Goal: Task Accomplishment & Management: Manage account settings

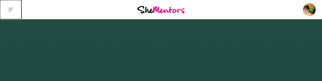
click at [12, 8] on icon at bounding box center [11, 10] width 4 height 4
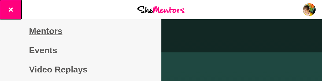
scroll to position [27, 0]
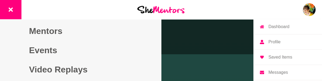
click at [186, 5] on img at bounding box center [309, 9] width 13 height 13
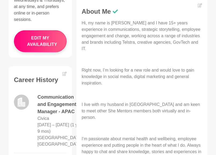
scroll to position [161, 0]
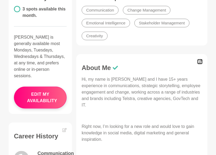
click at [186, 62] on icon at bounding box center [200, 62] width 4 height 4
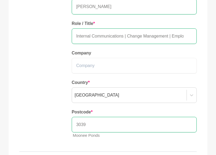
scroll to position [27, 0]
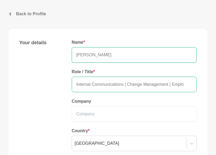
drag, startPoint x: 171, startPoint y: 84, endPoint x: 128, endPoint y: 82, distance: 43.2
click at [128, 81] on input "Internal Communications | Change Management | Employee Experience | Clarity, Co…" at bounding box center [134, 85] width 125 height 16
click at [136, 81] on input "Internal Communications | Change Management | Employee Experience | Clarity, Co…" at bounding box center [134, 85] width 125 height 16
click at [146, 81] on input "Internal Communications | Change Management | Employee Experience | Clarity, Co…" at bounding box center [134, 85] width 125 height 16
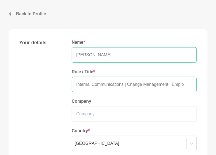
click at [145, 81] on input "Internal Communications | Change Management | Employee Experience | Clarity, Co…" at bounding box center [134, 85] width 125 height 16
click at [152, 81] on input "Internal Communications | Management | Employee Experience | Clarity, Coaching …" at bounding box center [134, 85] width 125 height 16
drag, startPoint x: 169, startPoint y: 84, endPoint x: 127, endPoint y: 84, distance: 42.6
click at [127, 81] on input "Internal Communications | Change Management | Employee Experience | Clarity, Co…" at bounding box center [134, 85] width 125 height 16
drag, startPoint x: 125, startPoint y: 84, endPoint x: 168, endPoint y: 85, distance: 43.2
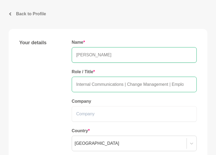
click at [168, 81] on input "Internal Communications | Change Management | Employee Experience | Clarity, Co…" at bounding box center [134, 85] width 125 height 16
drag, startPoint x: 162, startPoint y: 84, endPoint x: 195, endPoint y: 84, distance: 32.7
click at [186, 81] on input "Internal Communications | Employee Experience | Clarity, Coaching & Creativity" at bounding box center [134, 85] width 125 height 16
click at [160, 81] on input "Internal Communications | Employee Experience | Clarity, Coaching & Creativity" at bounding box center [134, 85] width 125 height 16
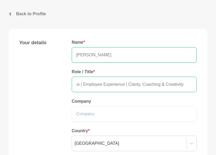
click at [171, 81] on input "Internal Communications | Employee Experience | Clarity, Coaching & Creativity" at bounding box center [134, 85] width 125 height 16
paste input "| Change Management"
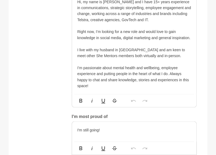
scroll to position [322, 0]
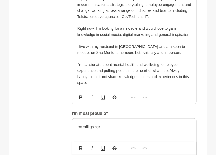
type input "Internal Communications | Employee Experience | Clarity, Coaching & Creativity …"
click at [88, 58] on p at bounding box center [134, 58] width 114 height 6
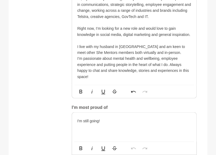
click at [82, 39] on p at bounding box center [134, 41] width 114 height 6
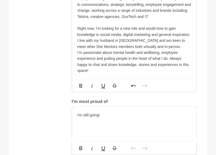
click at [77, 39] on p "I live with my husband in [GEOGRAPHIC_DATA] and am keen to meet other She Mento…" at bounding box center [134, 44] width 114 height 12
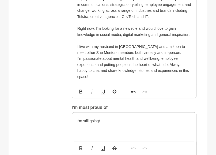
click at [81, 22] on p at bounding box center [134, 23] width 114 height 6
click at [83, 39] on p at bounding box center [134, 41] width 114 height 6
click at [81, 22] on p at bounding box center [134, 23] width 114 height 6
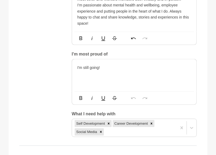
scroll to position [375, 0]
click at [117, 68] on p "I'm still going!" at bounding box center [134, 67] width 114 height 6
drag, startPoint x: 110, startPoint y: 69, endPoint x: 64, endPoint y: 66, distance: 45.6
click at [64, 66] on div "About me My bio * Hi, my name is [PERSON_NAME] and I have 15+ years experience …" at bounding box center [108, 33] width 178 height 208
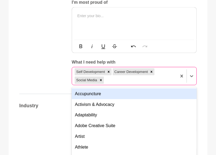
click at [124, 81] on div "option Accupuncture focused, 1 of 201. 198 results available. Use Up and Down t…" at bounding box center [134, 76] width 125 height 18
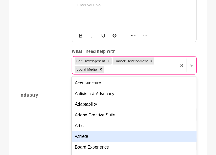
scroll to position [441, 0]
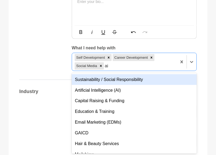
type input "a"
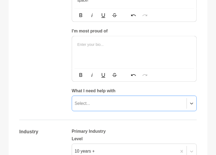
scroll to position [387, 0]
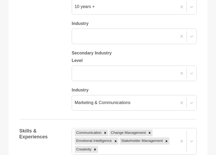
scroll to position [575, 0]
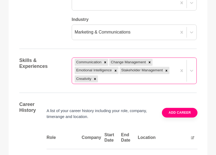
click at [111, 81] on div "Communication Change Management Emotional Intelligence Stakeholder Management C…" at bounding box center [134, 70] width 125 height 27
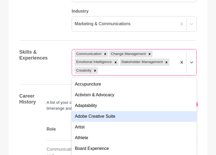
scroll to position [626, 0]
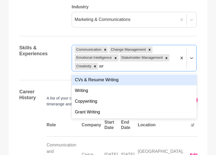
type input "wri"
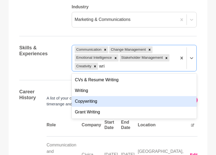
click at [93, 81] on div "Copywriting" at bounding box center [134, 101] width 125 height 11
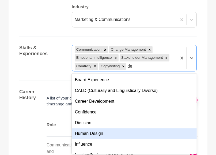
type input "d"
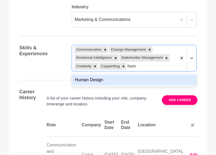
type input "human"
click at [100, 79] on div "Human Design" at bounding box center [134, 80] width 125 height 11
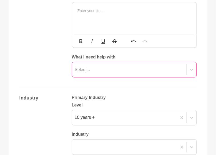
click at [152, 77] on div "Select..." at bounding box center [134, 70] width 125 height 16
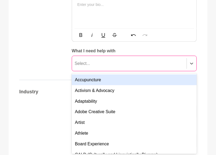
scroll to position [438, 0]
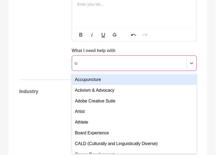
type input "car"
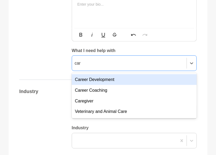
click at [122, 78] on div "Career Development" at bounding box center [134, 79] width 125 height 11
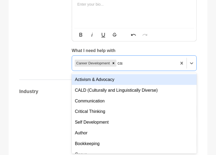
type input "care"
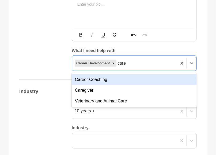
click at [123, 77] on div "Career Coaching" at bounding box center [134, 79] width 125 height 11
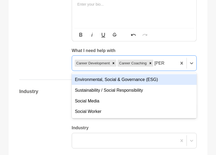
type input "social"
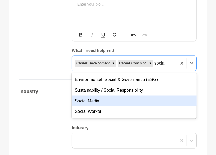
click at [99, 81] on div "Social Media" at bounding box center [134, 101] width 125 height 11
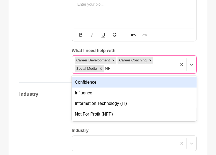
type input "NFP"
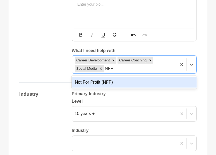
click at [124, 81] on div "Not For Profit (NFP)" at bounding box center [134, 82] width 125 height 11
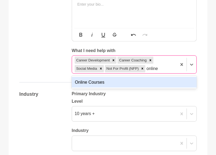
click at [157, 69] on input "online" at bounding box center [153, 68] width 12 height 6
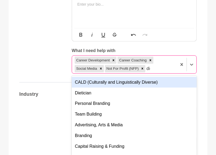
type input "digi"
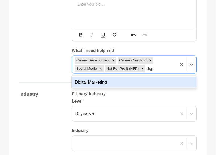
click at [84, 81] on div "Digital Marketing" at bounding box center [134, 82] width 125 height 11
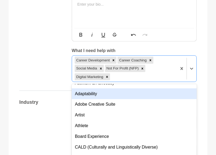
scroll to position [27, 0]
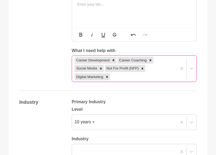
click at [118, 77] on div "Career Development Career Coaching Social Media Not For Profit (NFP) Digital Ma…" at bounding box center [134, 68] width 125 height 27
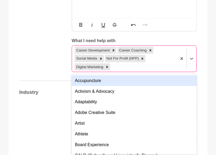
scroll to position [449, 0]
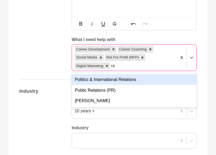
type input "r"
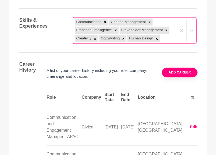
scroll to position [637, 0]
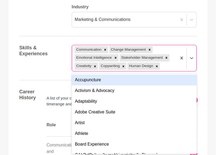
click at [169, 65] on div "Communication Change Management Emotional Intelligence Stakeholder Management C…" at bounding box center [124, 58] width 105 height 26
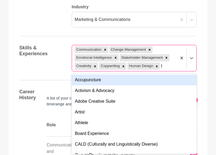
type input "fac"
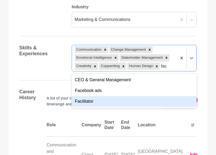
click at [110, 81] on div "Facilitator" at bounding box center [134, 101] width 125 height 11
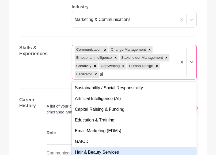
type input "a"
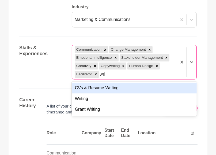
type input "writ"
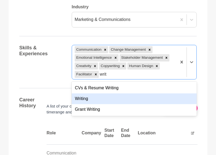
click at [119, 81] on div "Writing" at bounding box center [134, 98] width 125 height 11
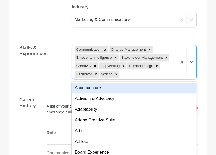
click at [41, 69] on div "Skills & Experiences option Writing, selected. option Accupuncture focused, 1 o…" at bounding box center [108, 62] width 178 height 35
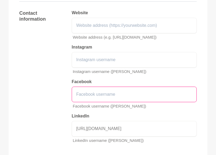
scroll to position [986, 0]
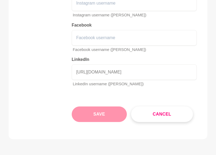
click at [97, 81] on button "Save" at bounding box center [99, 114] width 55 height 16
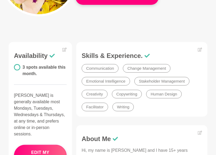
scroll to position [107, 0]
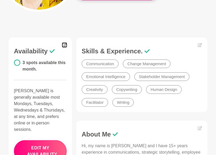
click at [64, 45] on icon at bounding box center [64, 45] width 4 height 4
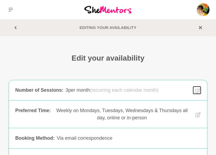
click at [186, 81] on icon at bounding box center [198, 91] width 5 height 6
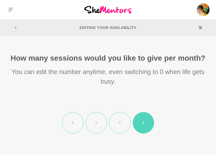
click at [96, 81] on li "1" at bounding box center [96, 122] width 21 height 21
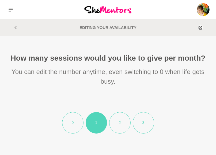
click at [186, 28] on icon at bounding box center [200, 27] width 3 height 3
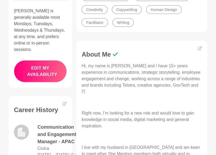
scroll to position [188, 0]
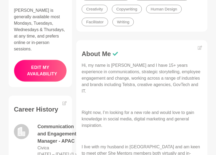
click at [54, 64] on button "edit my availability" at bounding box center [40, 71] width 53 height 22
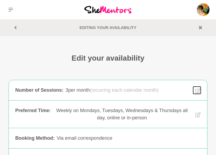
click at [186, 81] on div "Number of Sessions : 3 per month (recurring each calendar month) 3 per month (r…" at bounding box center [108, 90] width 199 height 20
click at [186, 81] on icon at bounding box center [198, 90] width 5 height 5
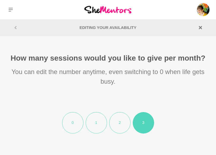
click at [92, 81] on li "1" at bounding box center [96, 122] width 21 height 21
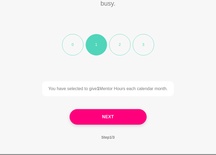
scroll to position [107, 0]
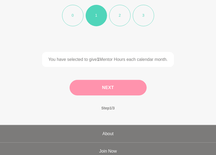
click at [109, 81] on button "Next" at bounding box center [108, 88] width 77 height 16
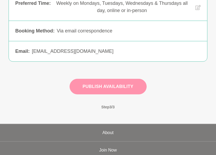
click at [109, 81] on button "Publish Availability" at bounding box center [108, 87] width 77 height 16
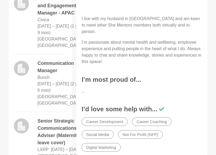
scroll to position [322, 0]
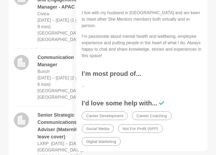
click at [101, 70] on h3 "I’m most proud of..." at bounding box center [142, 74] width 121 height 8
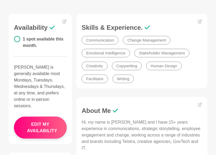
scroll to position [134, 0]
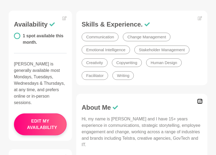
click at [186, 81] on icon at bounding box center [200, 101] width 4 height 4
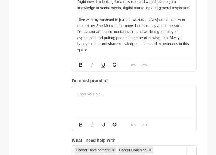
scroll to position [322, 0]
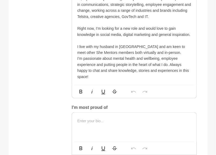
click at [99, 81] on p at bounding box center [134, 121] width 114 height 6
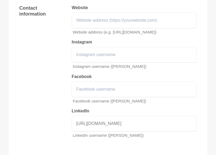
scroll to position [1019, 0]
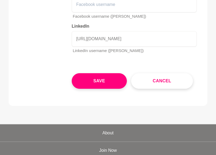
click at [104, 76] on button "Save" at bounding box center [99, 81] width 55 height 16
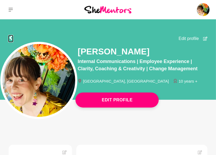
click at [9, 37] on icon at bounding box center [11, 38] width 4 height 4
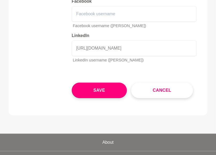
scroll to position [983, 0]
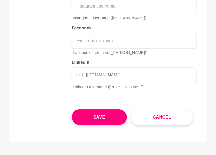
click at [118, 81] on button "Save" at bounding box center [99, 117] width 55 height 16
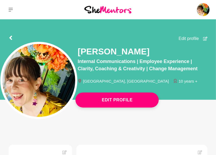
click at [119, 9] on img at bounding box center [107, 9] width 47 height 7
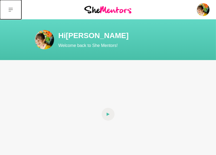
click at [12, 8] on icon at bounding box center [11, 10] width 4 height 4
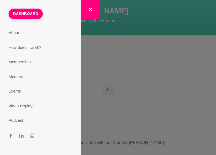
scroll to position [107, 0]
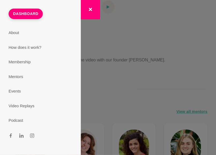
click at [186, 59] on section "Dashboard About How does it work? Membership Mentors Events Video Replays Podca…" at bounding box center [108, 77] width 216 height 155
click at [186, 81] on section "Dashboard About How does it work? Membership Mentors Events Video Replays Podca…" at bounding box center [108, 77] width 216 height 155
click at [92, 6] on button "button" at bounding box center [90, 9] width 19 height 19
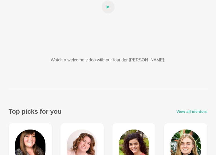
click at [186, 81] on span "View all mentors" at bounding box center [192, 112] width 31 height 6
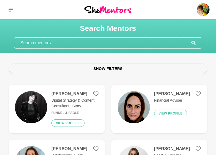
click at [82, 45] on input "text" at bounding box center [102, 43] width 177 height 11
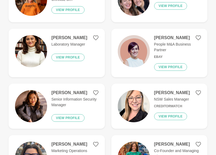
scroll to position [1046, 0]
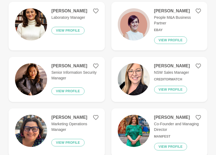
type input "career coach"
click at [97, 78] on div "[PERSON_NAME] Senior Information Security Manager View profile" at bounding box center [72, 79] width 51 height 32
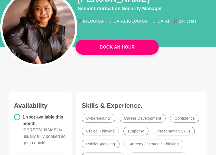
scroll to position [54, 0]
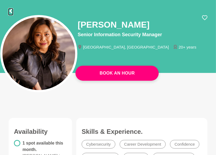
click at [11, 12] on icon at bounding box center [10, 11] width 3 height 4
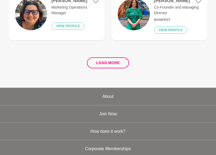
scroll to position [1099, 0]
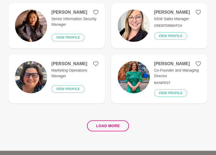
click at [161, 61] on h4 "[PERSON_NAME]" at bounding box center [177, 63] width 47 height 5
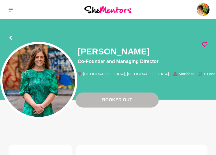
click at [186, 44] on icon at bounding box center [204, 44] width 5 height 5
click at [10, 38] on icon at bounding box center [10, 38] width 3 height 4
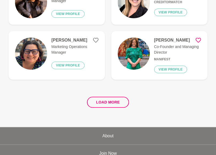
scroll to position [1114, 0]
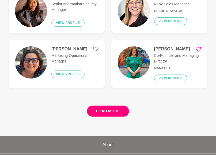
click at [103, 81] on button "Load more" at bounding box center [108, 111] width 42 height 11
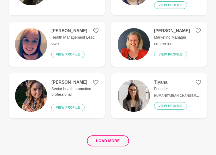
scroll to position [2160, 0]
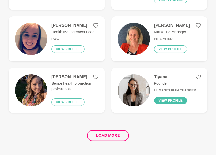
click at [175, 81] on button "View profile" at bounding box center [170, 101] width 33 height 8
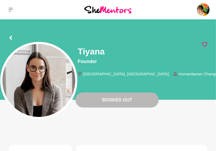
click at [186, 44] on icon at bounding box center [204, 44] width 5 height 5
click at [11, 37] on icon at bounding box center [11, 38] width 4 height 4
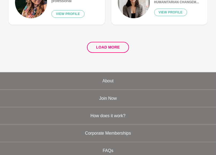
scroll to position [1054, 0]
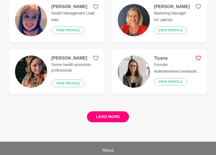
click at [116, 81] on button "Load more" at bounding box center [108, 116] width 42 height 11
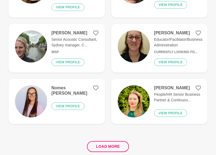
scroll to position [2127, 0]
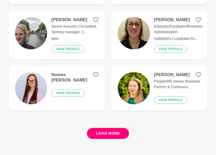
click at [115, 81] on button "Load more" at bounding box center [108, 133] width 42 height 11
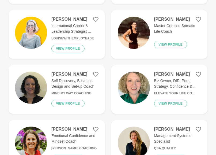
scroll to position [3172, 0]
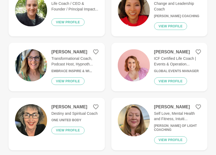
scroll to position [3574, 0]
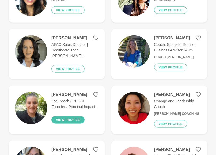
click at [75, 81] on button "View profile" at bounding box center [67, 120] width 33 height 8
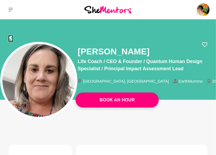
click at [10, 37] on icon at bounding box center [10, 38] width 3 height 4
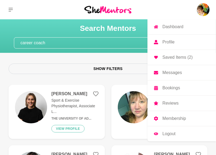
click at [165, 42] on p "Profile" at bounding box center [169, 42] width 12 height 4
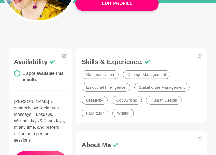
scroll to position [134, 0]
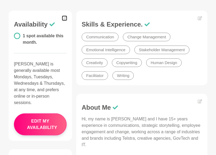
click at [65, 18] on icon at bounding box center [64, 18] width 4 height 4
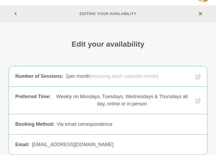
scroll to position [27, 0]
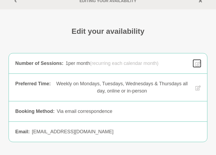
click at [186, 64] on icon at bounding box center [198, 64] width 5 height 6
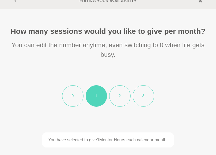
click at [73, 81] on li "0" at bounding box center [72, 95] width 21 height 21
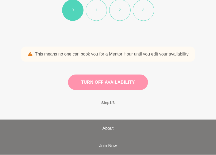
scroll to position [54, 0]
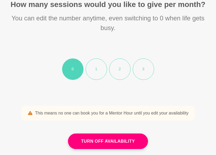
click at [99, 77] on li "1" at bounding box center [96, 68] width 21 height 21
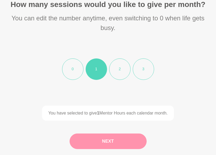
click at [113, 81] on button "Next" at bounding box center [108, 142] width 77 height 16
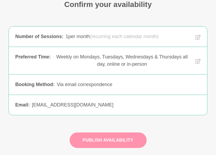
click at [116, 81] on button "Publish Availability" at bounding box center [108, 140] width 77 height 16
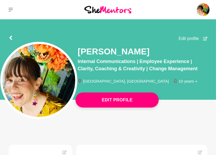
click at [110, 11] on img at bounding box center [107, 9] width 47 height 7
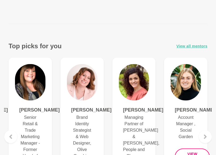
scroll to position [161, 0]
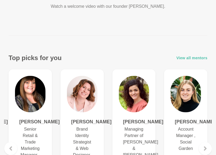
click at [186, 59] on span "View all mentors" at bounding box center [192, 58] width 31 height 6
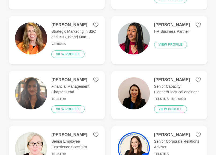
scroll to position [831, 0]
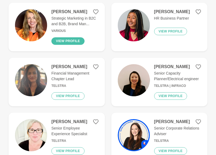
click at [67, 38] on button "View profile" at bounding box center [67, 41] width 33 height 8
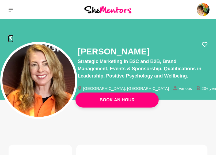
click at [12, 37] on icon at bounding box center [10, 38] width 3 height 4
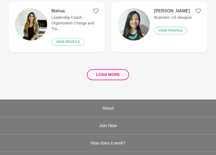
scroll to position [1095, 0]
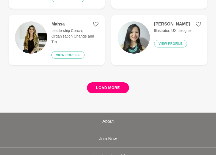
click at [115, 81] on button "Load more" at bounding box center [108, 87] width 42 height 11
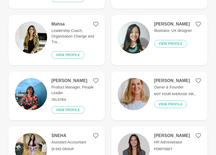
click at [115, 79] on div "[PERSON_NAME] Digital Strategy & Content Consultant | Story... Funnel & Fable V…" at bounding box center [108, 89] width 199 height 2198
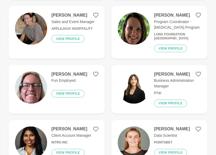
scroll to position [1551, 0]
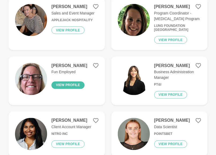
click at [64, 81] on button "View profile" at bounding box center [67, 86] width 33 height 8
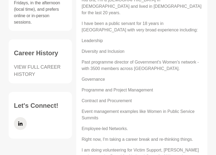
scroll to position [241, 0]
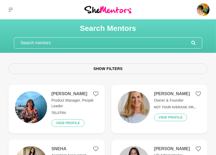
click at [70, 44] on input "text" at bounding box center [102, 43] width 177 height 11
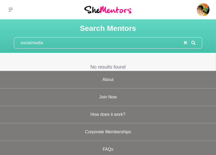
click at [31, 42] on input "socialmedia" at bounding box center [99, 43] width 170 height 11
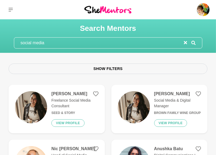
type input "social media"
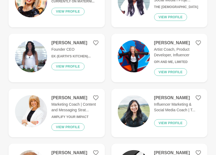
scroll to position [54, 0]
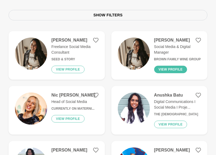
click at [164, 68] on button "View profile" at bounding box center [170, 70] width 33 height 8
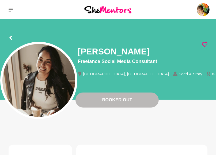
click at [186, 45] on icon at bounding box center [204, 44] width 5 height 5
click at [11, 36] on icon at bounding box center [10, 38] width 3 height 4
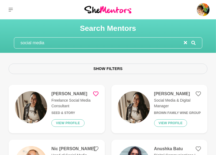
drag, startPoint x: 68, startPoint y: 40, endPoint x: 0, endPoint y: 36, distance: 68.5
click at [0, 36] on div "Search Mentors social media" at bounding box center [108, 36] width 216 height 25
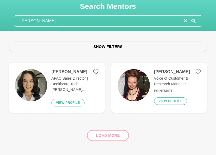
scroll to position [54, 0]
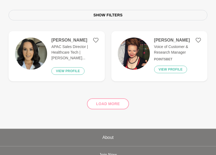
click at [124, 81] on div "Load more" at bounding box center [108, 102] width 199 height 32
click at [112, 81] on div "Load more" at bounding box center [108, 102] width 199 height 32
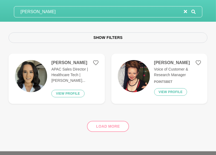
scroll to position [0, 0]
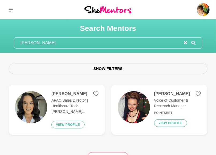
click at [66, 45] on input "[PERSON_NAME]" at bounding box center [99, 43] width 170 height 11
click at [62, 47] on input "[PERSON_NAME]" at bounding box center [99, 43] width 170 height 11
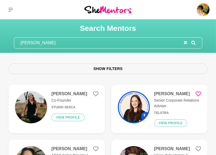
type input "[PERSON_NAME]"
click at [186, 81] on icon at bounding box center [198, 93] width 5 height 5
click at [160, 81] on button "View profile" at bounding box center [170, 123] width 33 height 8
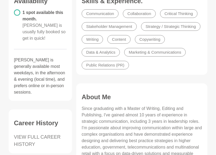
scroll to position [161, 0]
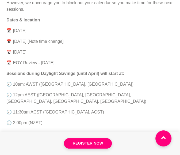
scroll to position [509, 0]
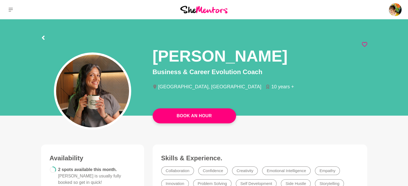
click at [364, 44] on icon at bounding box center [364, 44] width 5 height 5
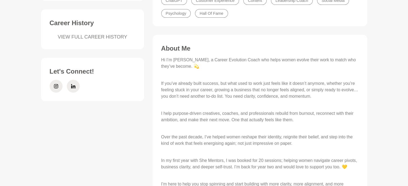
scroll to position [161, 0]
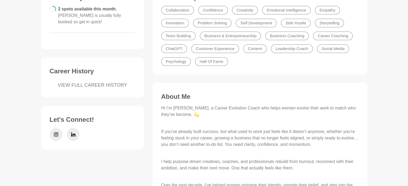
click at [76, 82] on link "VIEW FULL CAREER HISTORY" at bounding box center [93, 85] width 86 height 7
